Goal: Communication & Community: Answer question/provide support

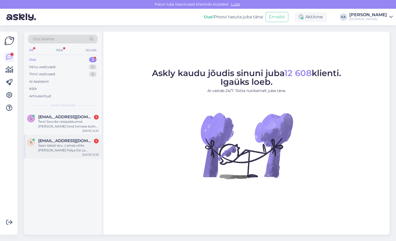
click at [69, 145] on div "Saan täiesti aru. :) amas võite [PERSON_NAME] Palya De La Americasse teha [PERS…" at bounding box center [68, 148] width 60 height 10
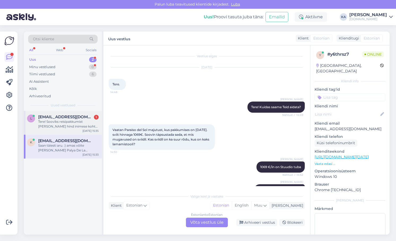
click at [63, 121] on div "Tere! Sooviks reisipakkumist [PERSON_NAME] hind inimese kohta kuni 600eur (mida…" at bounding box center [68, 124] width 60 height 10
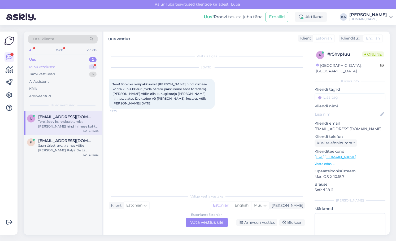
click at [52, 68] on div "Minu vestlused" at bounding box center [42, 66] width 26 height 5
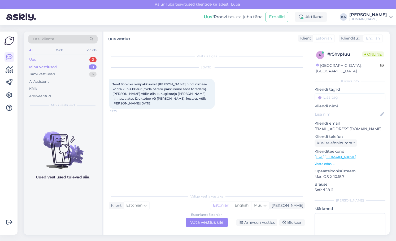
click at [43, 62] on div "Uus 2" at bounding box center [62, 59] width 69 height 7
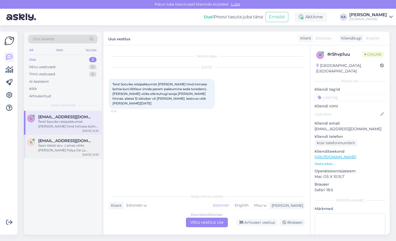
click at [70, 146] on div "Saan täiesti aru. :) amas võite [PERSON_NAME] Palya De La Americasse teha [PERS…" at bounding box center [68, 148] width 60 height 10
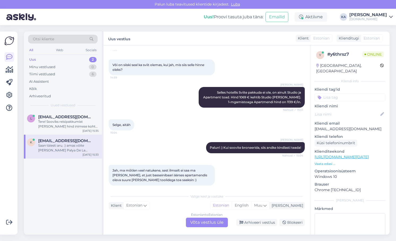
scroll to position [315, 0]
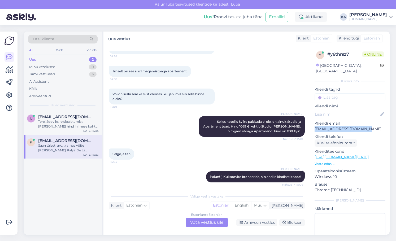
drag, startPoint x: 377, startPoint y: 124, endPoint x: 310, endPoint y: 125, distance: 67.1
click at [310, 125] on div "y # y6thrsz7 Online [GEOGRAPHIC_DATA], [GEOGRAPHIC_DATA] Kliendi info Kliendi t…" at bounding box center [349, 156] width 79 height 223
copy p "[EMAIL_ADDRESS][DOMAIN_NAME]"
click at [353, 121] on p "Kliendi email" at bounding box center [349, 124] width 71 height 6
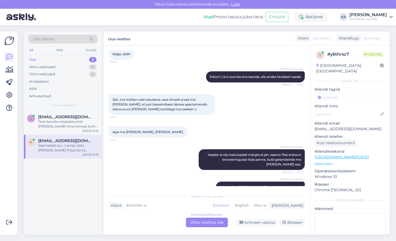
scroll to position [474, 0]
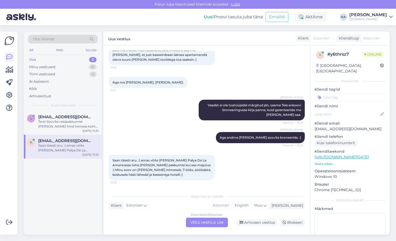
click at [204, 223] on div "Estonian to Estonian Võta vestlus üle" at bounding box center [207, 223] width 42 height 10
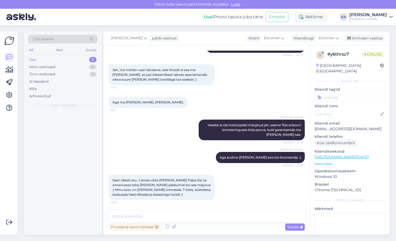
scroll to position [454, 0]
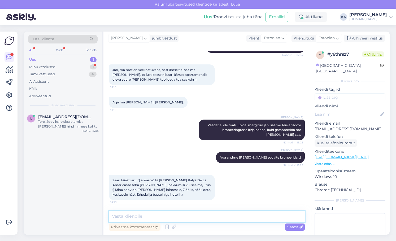
click at [173, 217] on textarea at bounding box center [207, 216] width 196 height 11
drag, startPoint x: 367, startPoint y: 124, endPoint x: 313, endPoint y: 126, distance: 54.4
click at [313, 126] on div "y # y6thrsz7 Online [GEOGRAPHIC_DATA], [GEOGRAPHIC_DATA] Kliendi info Kliendi t…" at bounding box center [349, 156] width 79 height 223
copy p "[EMAIL_ADDRESS][DOMAIN_NAME]"
click at [164, 211] on textarea at bounding box center [207, 216] width 196 height 11
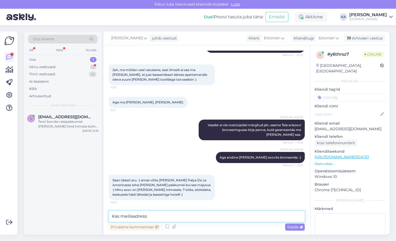
paste textarea "[EMAIL_ADDRESS][DOMAIN_NAME]"
type textarea "Kas meiliaadress [EMAIL_ADDRESS][DOMAIN_NAME] on kehtiv, et saaksime pakkumised…"
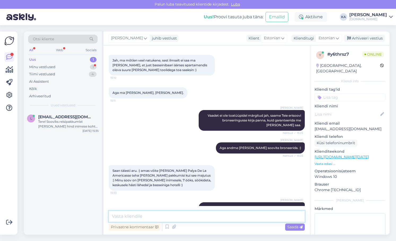
scroll to position [481, 0]
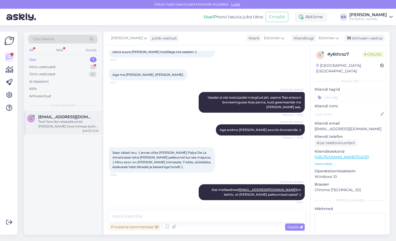
click at [46, 129] on div "L [EMAIL_ADDRESS][DOMAIN_NAME] Tere! Sooviks reisipakkumist [PERSON_NAME] hind …" at bounding box center [63, 123] width 78 height 24
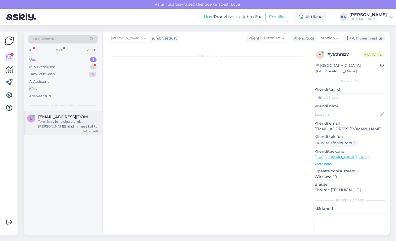
scroll to position [0, 0]
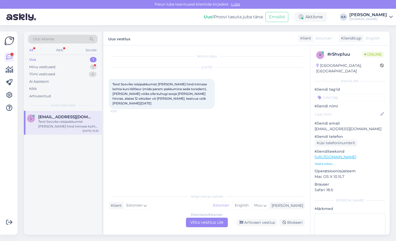
click at [196, 225] on div "Estonian to Estonian Võta vestlus üle" at bounding box center [207, 223] width 42 height 10
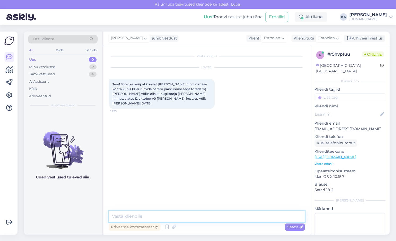
click at [158, 213] on textarea at bounding box center [207, 216] width 196 height 11
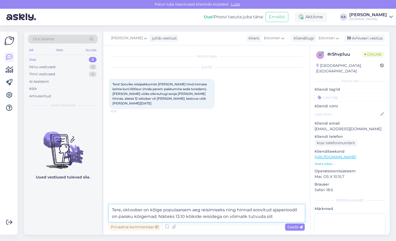
paste textarea "[URL][DOMAIN_NAME]"
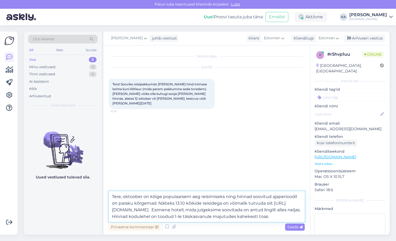
type textarea "Tere, oktoober on kõige populaarsem aeg reisimiseks ning hinnad soovitud ajaper…"
click at [295, 228] on span "Saada" at bounding box center [294, 227] width 15 height 5
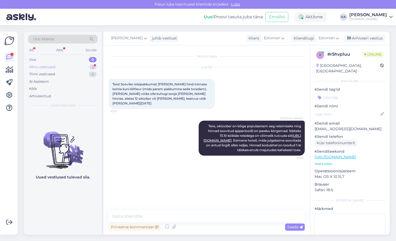
click at [48, 68] on div "Minu vestlused" at bounding box center [42, 66] width 26 height 5
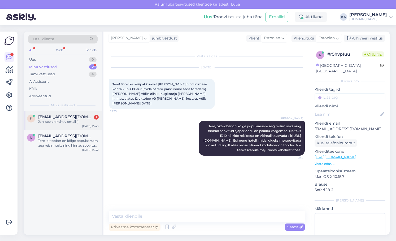
click at [64, 124] on div "Jah, see on kehtiv email :)" at bounding box center [68, 121] width 60 height 5
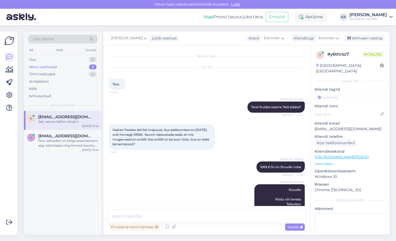
scroll to position [504, 0]
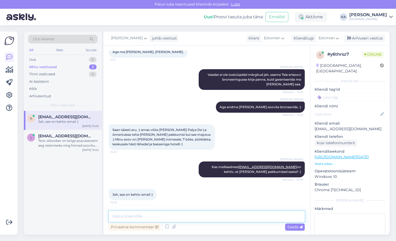
click at [159, 219] on textarea at bounding box center [207, 216] width 196 height 11
type textarea "Saadame pakkumised meilile tänase päeva jooksul :)"
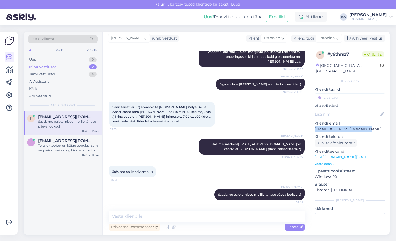
drag, startPoint x: 363, startPoint y: 123, endPoint x: 313, endPoint y: 126, distance: 49.9
click at [313, 126] on div "y # y6thrsz7 Online [GEOGRAPHIC_DATA], [GEOGRAPHIC_DATA] Kliendi info Kliendi t…" at bounding box center [349, 156] width 79 height 223
copy p "[EMAIL_ADDRESS][DOMAIN_NAME]"
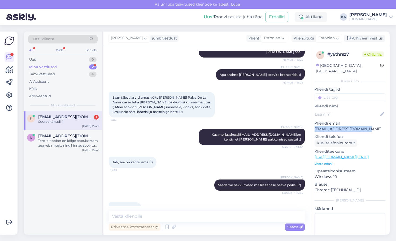
scroll to position [550, 0]
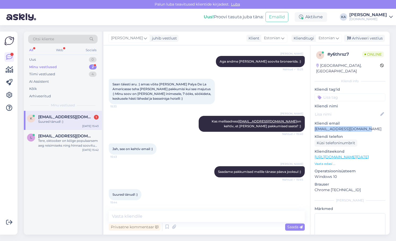
click at [332, 126] on p "[EMAIL_ADDRESS][DOMAIN_NAME]" at bounding box center [349, 129] width 71 height 6
click at [71, 136] on span "[EMAIL_ADDRESS][DOMAIN_NAME]" at bounding box center [65, 136] width 55 height 5
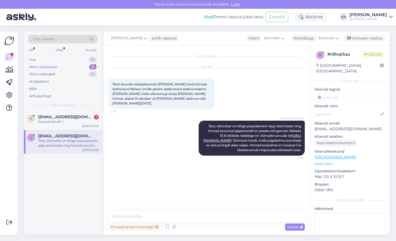
scroll to position [0, 0]
click at [70, 117] on span "[EMAIL_ADDRESS][DOMAIN_NAME]" at bounding box center [65, 117] width 55 height 5
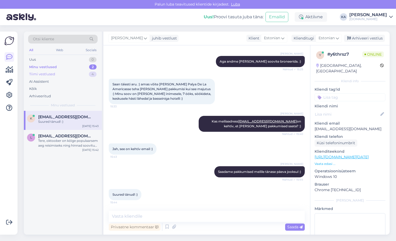
click at [61, 72] on div "Tiimi vestlused 4" at bounding box center [62, 74] width 69 height 7
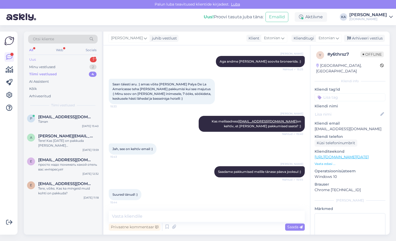
click at [37, 58] on div "Uus 1" at bounding box center [62, 59] width 69 height 7
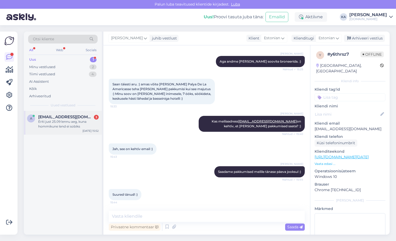
click at [54, 128] on div "Eriti just 25.09 lennu aeg, kuna hommikune lend ei sobiks" at bounding box center [68, 124] width 60 height 10
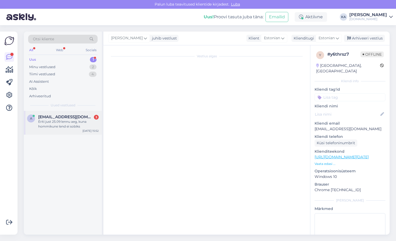
scroll to position [0, 0]
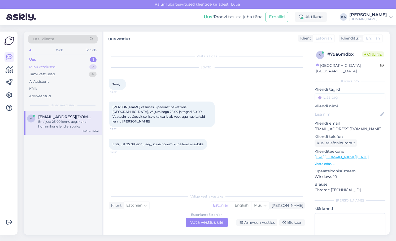
click at [51, 68] on div "Minu vestlused" at bounding box center [42, 66] width 26 height 5
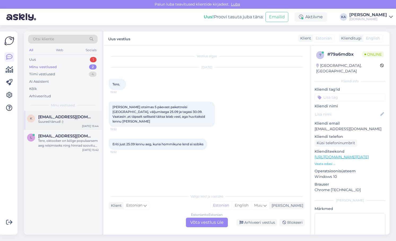
click at [61, 123] on div "Suured tänud! :)" at bounding box center [68, 121] width 60 height 5
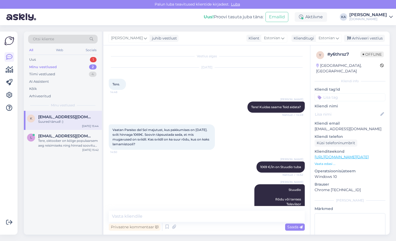
scroll to position [550, 0]
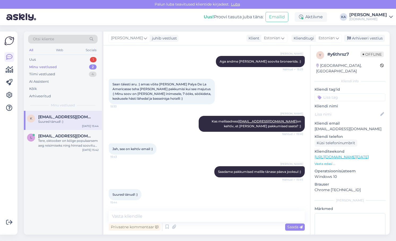
click at [156, 210] on div "Vestlus algas [DATE] Tere. 14:48 [PERSON_NAME] Tere! Kuidas saame Teid aidata? …" at bounding box center [206, 139] width 207 height 189
click at [156, 214] on textarea at bounding box center [207, 216] width 196 height 11
click at [158, 213] on textarea at bounding box center [207, 216] width 196 height 11
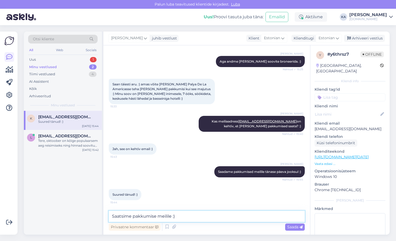
type textarea "Saatsime pakkumise meilile :)"
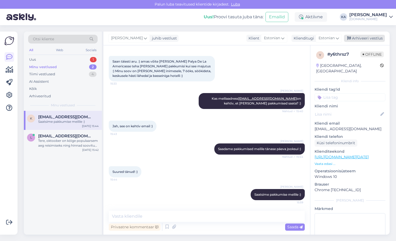
click at [356, 36] on div "Arhiveeri vestlus" at bounding box center [364, 38] width 41 height 7
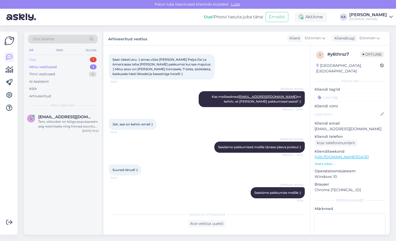
click at [51, 57] on div "Uus 1" at bounding box center [62, 59] width 69 height 7
click at [47, 117] on span "[EMAIL_ADDRESS][DOMAIN_NAME]" at bounding box center [65, 117] width 55 height 5
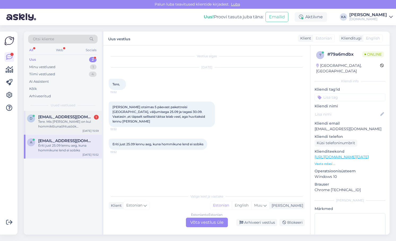
click at [55, 128] on div "Tere. Mis [PERSON_NAME] on kui hommiklõunaõhtusöök [PERSON_NAME] hinnas paketil…" at bounding box center [68, 124] width 60 height 10
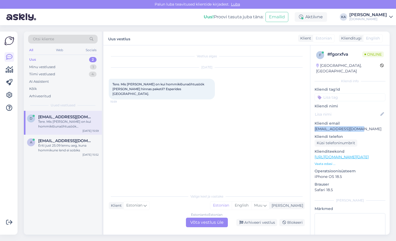
drag, startPoint x: 331, startPoint y: 124, endPoint x: 314, endPoint y: 126, distance: 16.8
click at [314, 126] on div "f # fgorxfva Online [GEOGRAPHIC_DATA], [GEOGRAPHIC_DATA] info Kliendi tag'id Kl…" at bounding box center [349, 156] width 79 height 223
copy p "[EMAIL_ADDRESS][DOMAIN_NAME]"
click at [68, 153] on div "a [EMAIL_ADDRESS][DOMAIN_NAME] Eriti just 25.09 lennu aeg, kuna hommikune lend …" at bounding box center [63, 147] width 78 height 24
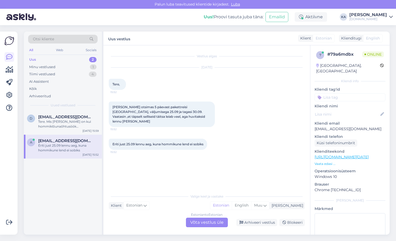
click at [199, 219] on div "Estonian to Estonian Võta vestlus üle" at bounding box center [207, 223] width 42 height 10
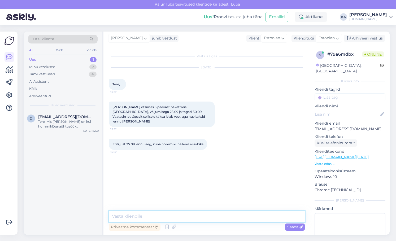
click at [140, 218] on textarea at bounding box center [207, 216] width 196 height 11
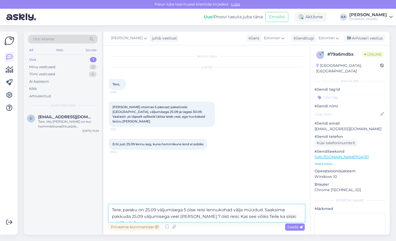
type textarea "Tere, paraku on 25.09 väljumisega 5 öise reisi lennukohad välja müüdud. Saaksim…"
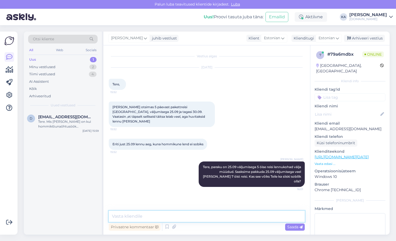
click at [160, 213] on textarea at bounding box center [207, 216] width 196 height 11
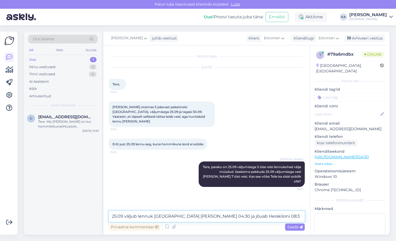
type textarea "25.09 väljub lennuk [GEOGRAPHIC_DATA] [PERSON_NAME] 04:30 ja jõuab Heraklioni 0…"
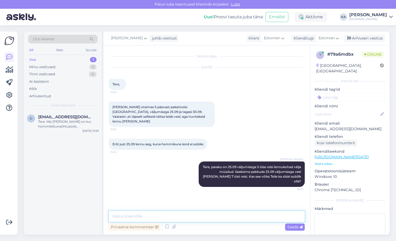
scroll to position [5, 0]
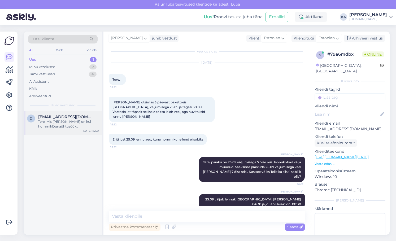
click at [72, 119] on span "[EMAIL_ADDRESS][DOMAIN_NAME]" at bounding box center [65, 117] width 55 height 5
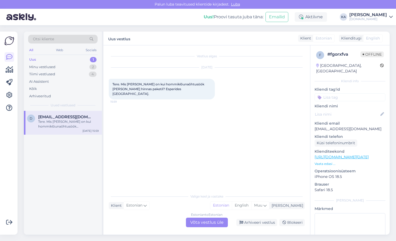
click at [196, 222] on div "Estonian to Estonian Võta vestlus üle" at bounding box center [207, 223] width 42 height 10
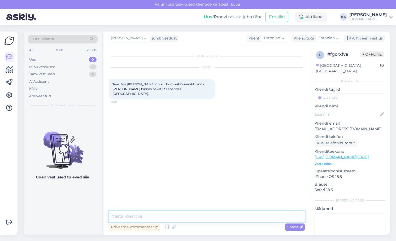
click at [145, 216] on textarea at bounding box center [207, 216] width 196 height 11
paste textarea "FB (Full board) - täispansion ehk hommiku-, lõuna-, õhtusöök, tavaliselt Rootsi…"
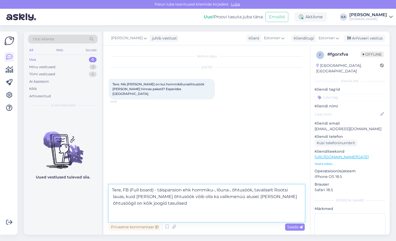
click at [200, 207] on textarea "Tere, FB (Full board) - täispansion ehk hommiku-, lõuna-, õhtusöök, tavaliselt …" at bounding box center [207, 203] width 196 height 37
paste textarea "AI (All Inclusive) - kõik hinnas: hommiku-, [PERSON_NAME] õhtusöök, tavaliselt …"
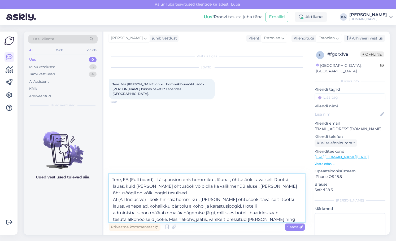
click at [199, 191] on textarea "Tere, FB (Full board) - täispansion ehk hommiku-, lõuna-, õhtusöök, tavaliselt …" at bounding box center [207, 198] width 196 height 48
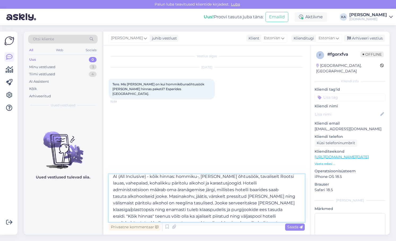
scroll to position [49, 0]
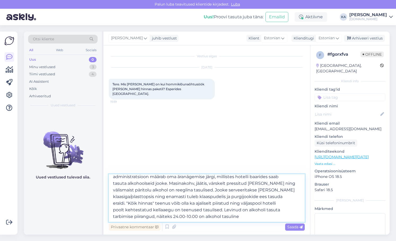
click at [244, 212] on textarea "Tere, FB (Full board) - täispansion ehk hommiku-, lõuna-, õhtusöök, tavaliselt …" at bounding box center [207, 198] width 196 height 48
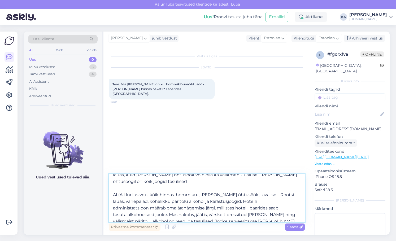
scroll to position [0, 0]
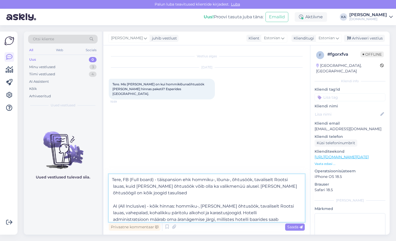
click at [122, 178] on textarea "Tere, FB (Full board) - täispansion ehk hommiku-, lõuna-, õhtusöök, tavaliselt …" at bounding box center [207, 198] width 196 height 48
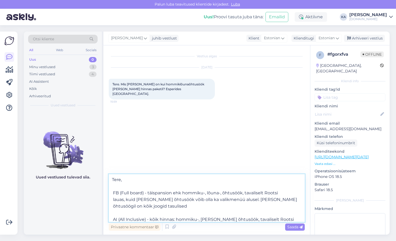
click at [122, 181] on textarea "Tere, FB (Full board) - täispansion ehk hommiku-, lõuna-, õhtusöök, tavaliselt …" at bounding box center [207, 198] width 196 height 48
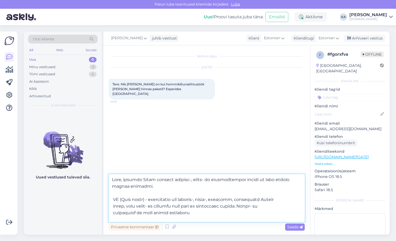
drag, startPoint x: 151, startPoint y: 186, endPoint x: 132, endPoint y: 187, distance: 18.3
click at [132, 187] on textarea at bounding box center [207, 198] width 196 height 48
type textarea "Lore, ipsumdo Sitam consect adipisc-, elits- do eiusmodtempor incidi ut labo et…"
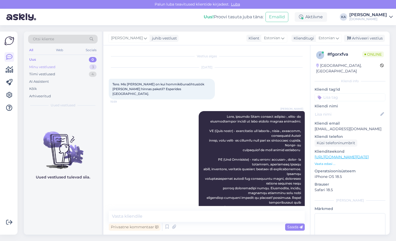
click at [50, 65] on div "Minu vestlused" at bounding box center [42, 66] width 26 height 5
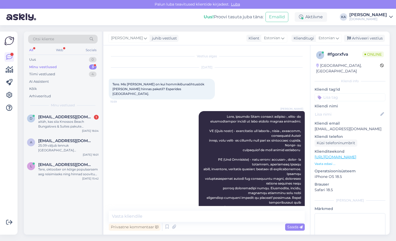
scroll to position [74, 0]
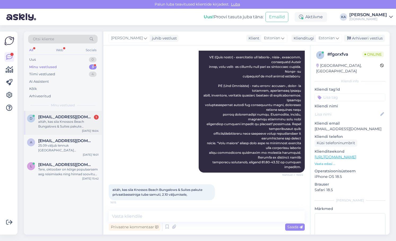
click at [61, 118] on span "[EMAIL_ADDRESS][DOMAIN_NAME]" at bounding box center [65, 117] width 55 height 5
click at [139, 215] on textarea at bounding box center [207, 216] width 196 height 11
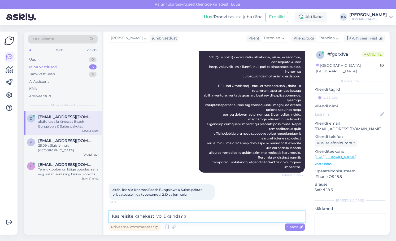
type textarea "Kas reisite kahekesti või üksinda? :)"
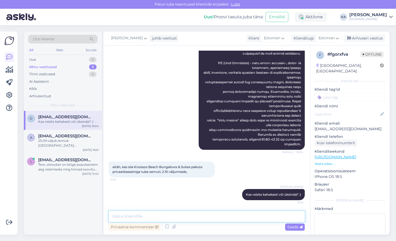
click at [125, 216] on textarea at bounding box center [207, 216] width 196 height 11
type textarea "Vaatasin üle, kuid paraku on 02.10 väljumisega soovitud hotell juba välja müüdu…"
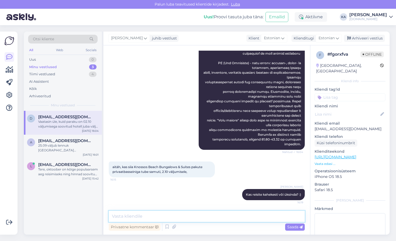
scroll to position [124, 0]
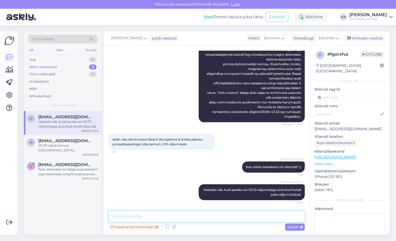
click at [187, 221] on textarea at bounding box center [207, 216] width 196 height 11
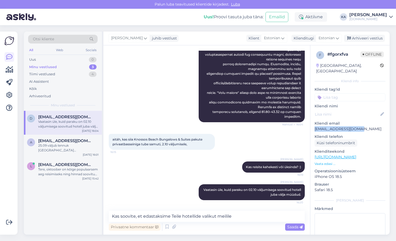
drag, startPoint x: 368, startPoint y: 122, endPoint x: 312, endPoint y: 124, distance: 56.0
click at [312, 125] on div "f # fgorxfva Offline [GEOGRAPHIC_DATA], [GEOGRAPHIC_DATA] info Kliendi tag'id K…" at bounding box center [349, 156] width 79 height 223
copy p "[EMAIL_ADDRESS][DOMAIN_NAME]"
click at [264, 211] on div "Vestlus algas [DATE] Tere. Mis [PERSON_NAME] on kui hommiklõunaõhtusöök [PERSON…" at bounding box center [206, 139] width 207 height 189
click at [261, 219] on textarea "Kas soovite, et edastaksime Teile hotellide valikut meilile" at bounding box center [207, 216] width 196 height 11
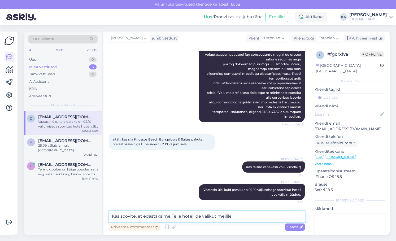
paste textarea "[EMAIL_ADDRESS][DOMAIN_NAME]"
type textarea "Kas soovite, et edastaksime Teile hotellide valikut meilile [EMAIL_ADDRESS][DOM…"
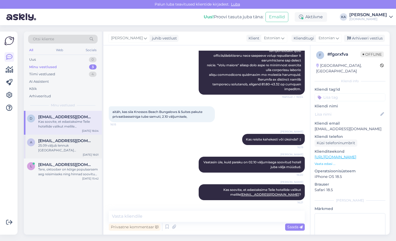
click at [67, 144] on div "25.09 väljub lennuk [GEOGRAPHIC_DATA] [PERSON_NAME] 04:30 ja jõuab Heraklioni 0…" at bounding box center [68, 148] width 60 height 10
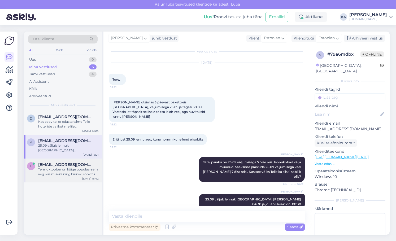
click at [67, 171] on div "Tere, oktoober on kõige populaarsem aeg reisimiseks ning hinnad soovitud ajaper…" at bounding box center [68, 172] width 60 height 10
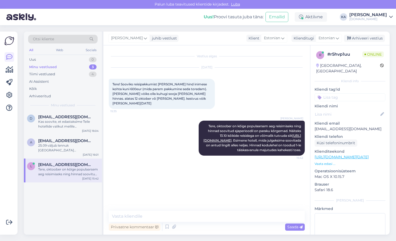
scroll to position [0, 0]
click at [44, 59] on div "Uus 1" at bounding box center [62, 59] width 69 height 7
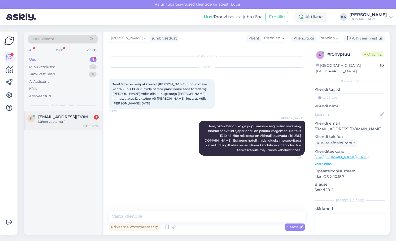
click at [66, 122] on div "Lähen vaatama :)" at bounding box center [68, 121] width 60 height 5
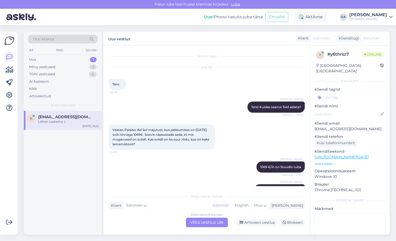
scroll to position [615, 0]
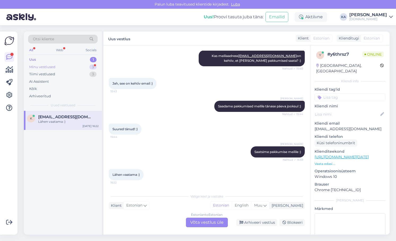
click at [60, 67] on div "Minu vestlused 3" at bounding box center [62, 66] width 69 height 7
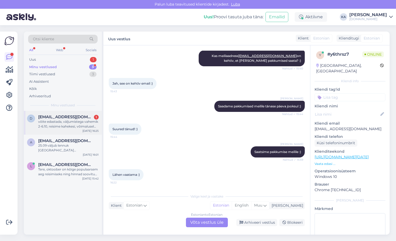
click at [63, 129] on div "d [EMAIL_ADDRESS][DOMAIN_NAME] 1 võite edastada, väljumistega vahemik 2-6.10, r…" at bounding box center [63, 123] width 78 height 24
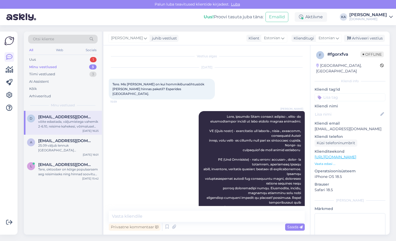
scroll to position [179, 0]
